Goal: Transaction & Acquisition: Purchase product/service

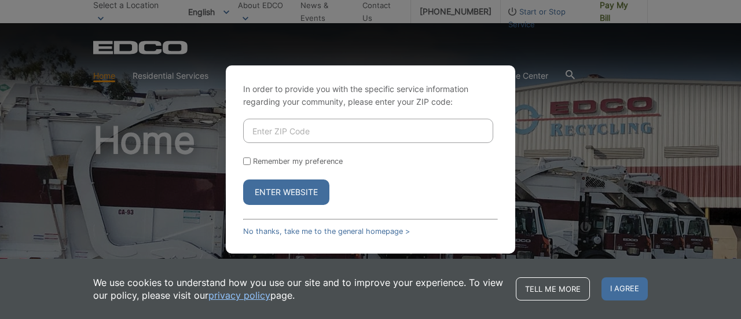
click at [346, 132] on input "Enter ZIP Code" at bounding box center [368, 131] width 250 height 24
type input "92081"
click at [304, 200] on button "Enter Website" at bounding box center [286, 191] width 86 height 25
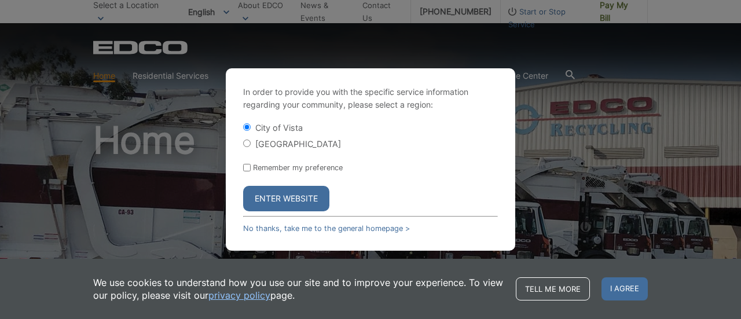
click at [288, 195] on button "Enter Website" at bounding box center [286, 198] width 86 height 25
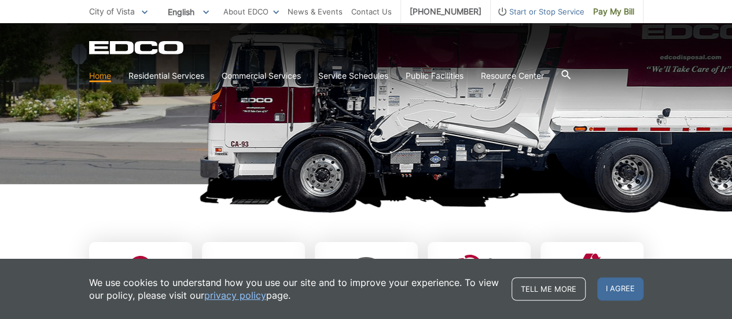
scroll to position [187, 0]
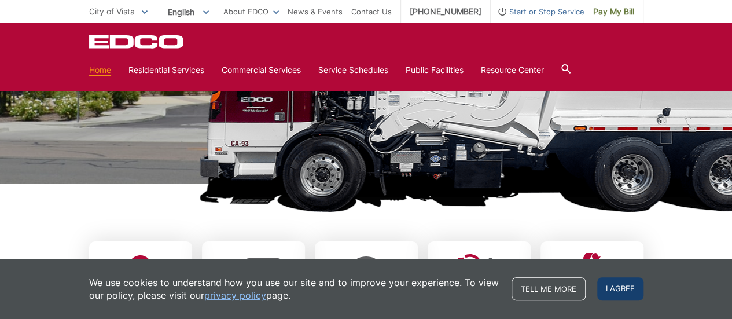
click at [634, 288] on span "I agree" at bounding box center [620, 288] width 46 height 23
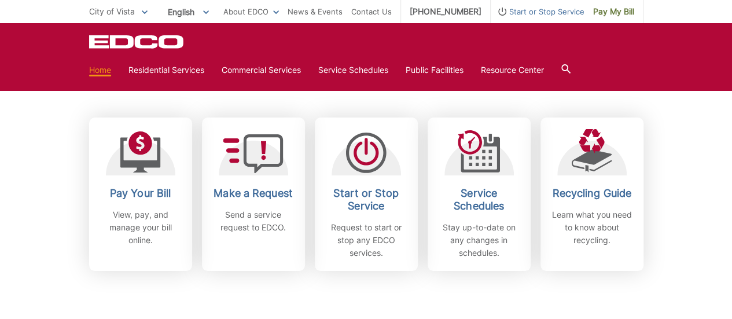
scroll to position [318, 0]
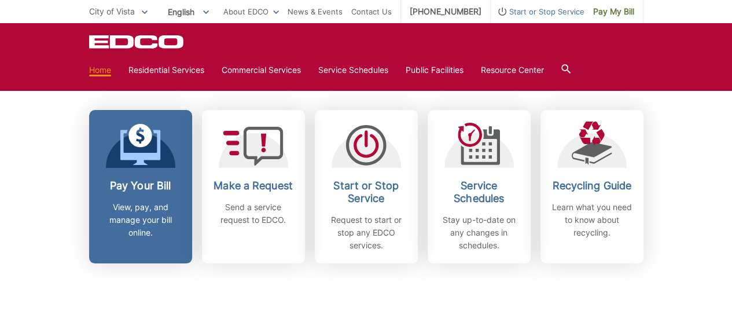
click at [125, 182] on h2 "Pay Your Bill" at bounding box center [141, 185] width 86 height 13
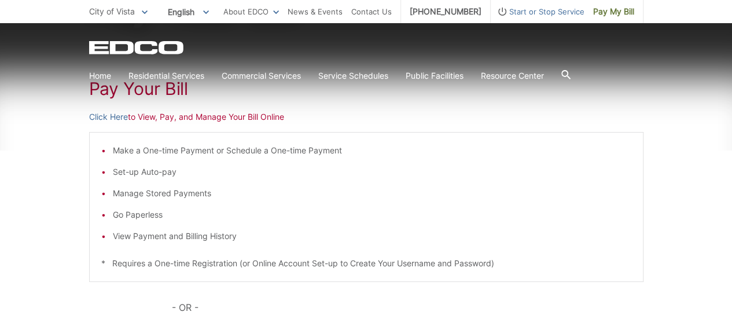
scroll to position [183, 0]
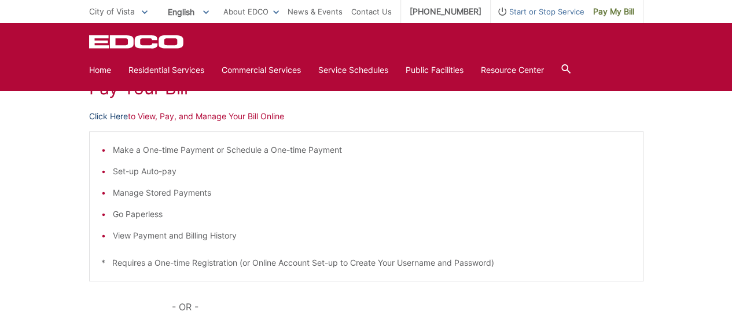
click at [120, 118] on link "Click Here" at bounding box center [108, 116] width 39 height 13
